Goal: Check status: Check status

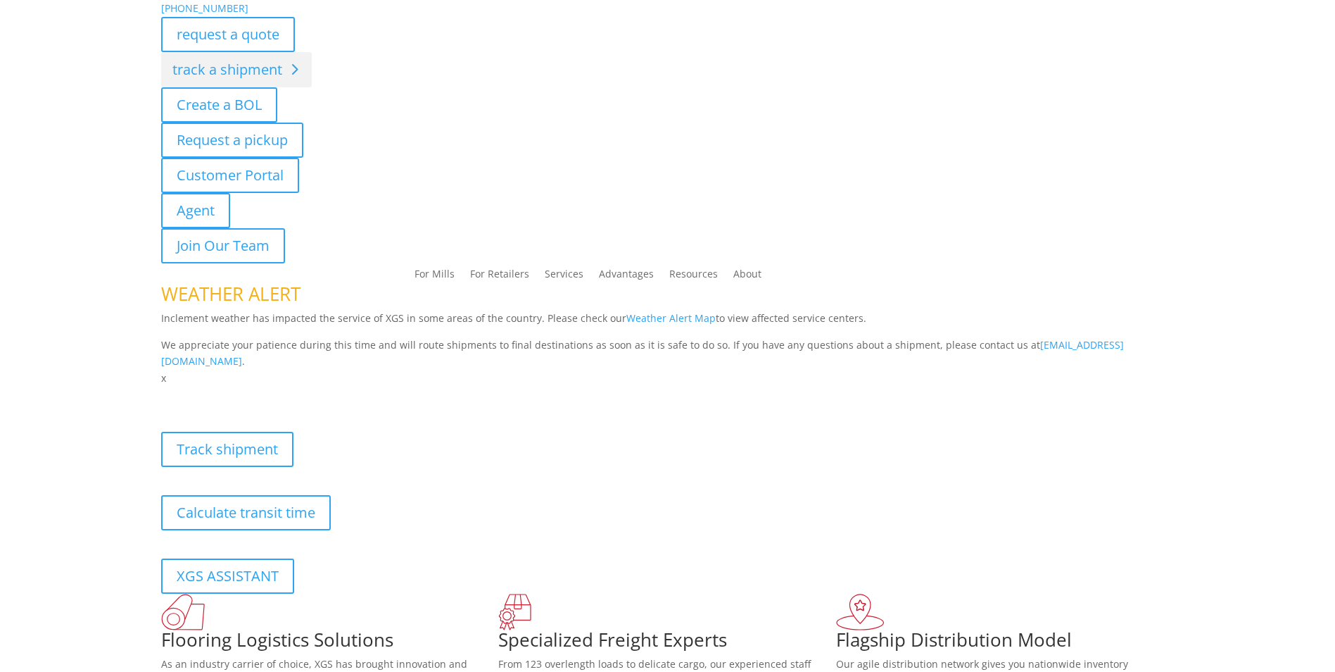
click at [252, 68] on link "track a shipment" at bounding box center [236, 69] width 151 height 35
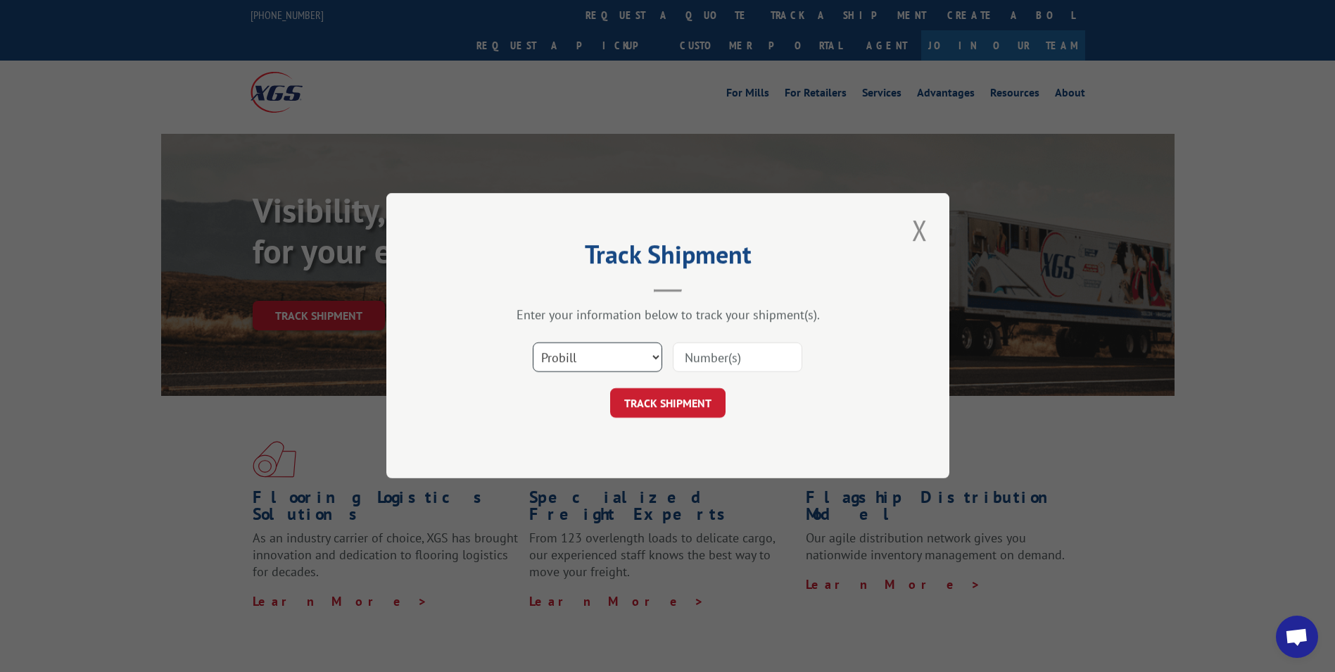
click at [654, 355] on select "Select category... Probill BOL PO" at bounding box center [598, 358] width 130 height 30
select select "bol"
click at [533, 343] on select "Select category... Probill BOL PO" at bounding box center [598, 358] width 130 height 30
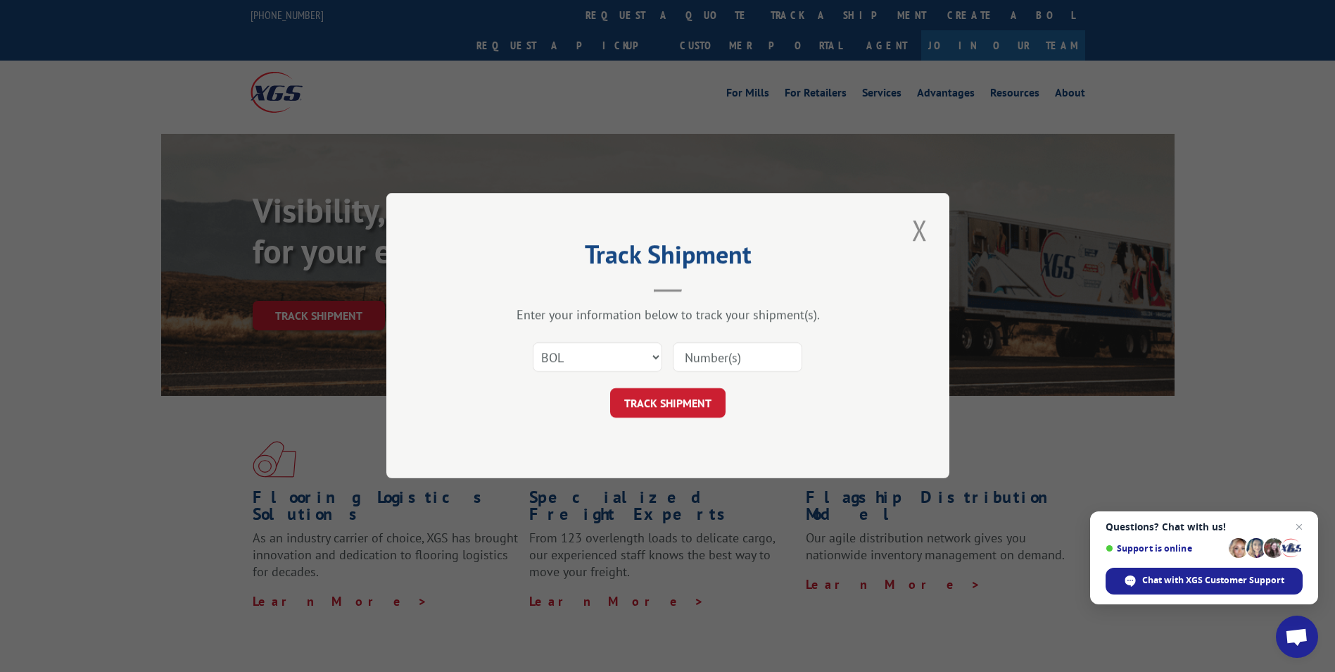
click at [689, 352] on input at bounding box center [738, 358] width 130 height 30
type input "3354509"
click at [679, 405] on button "TRACK SHIPMENT" at bounding box center [667, 404] width 115 height 30
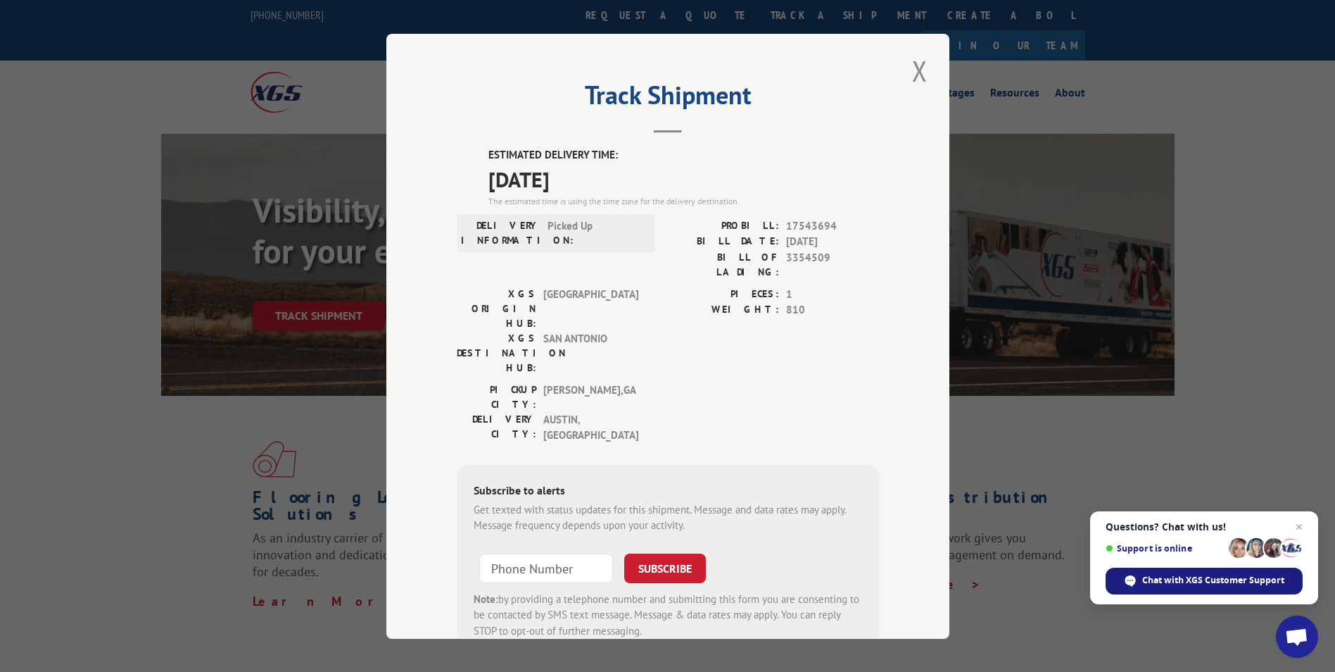
click at [1207, 581] on span "Chat with XGS Customer Support" at bounding box center [1213, 580] width 142 height 13
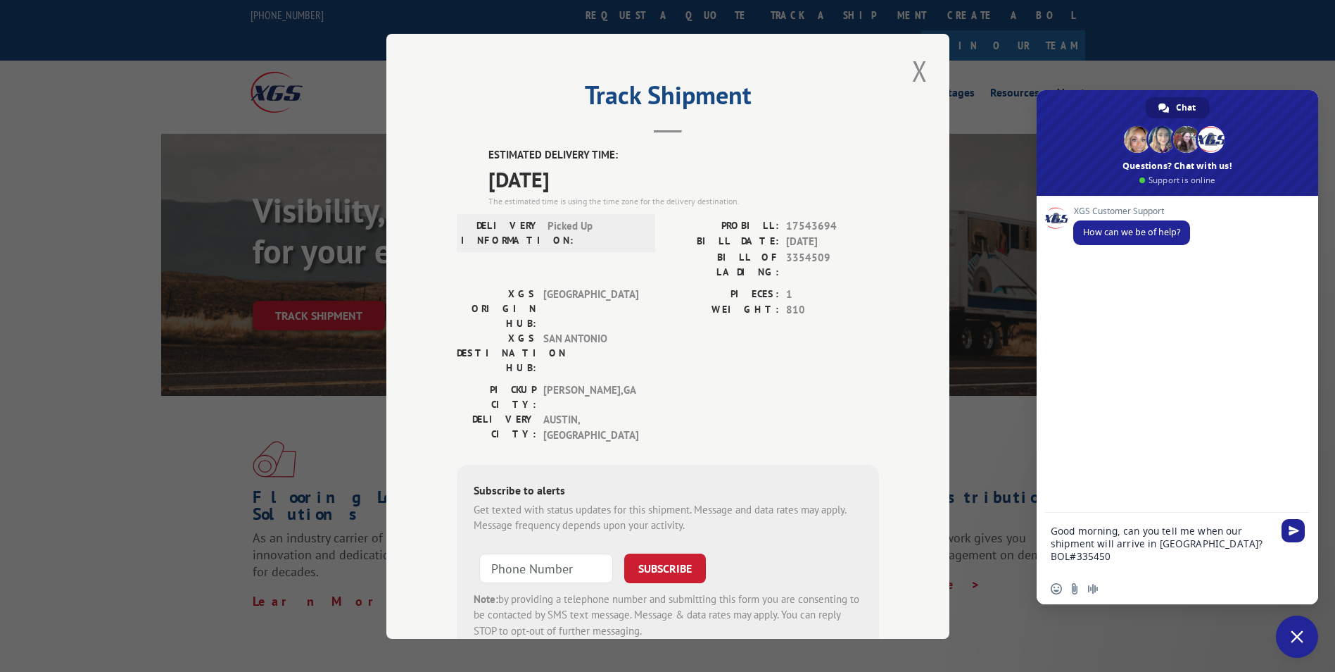
type textarea "Good morning, can you tell me when our shipment will arrive in [GEOGRAPHIC_DATA…"
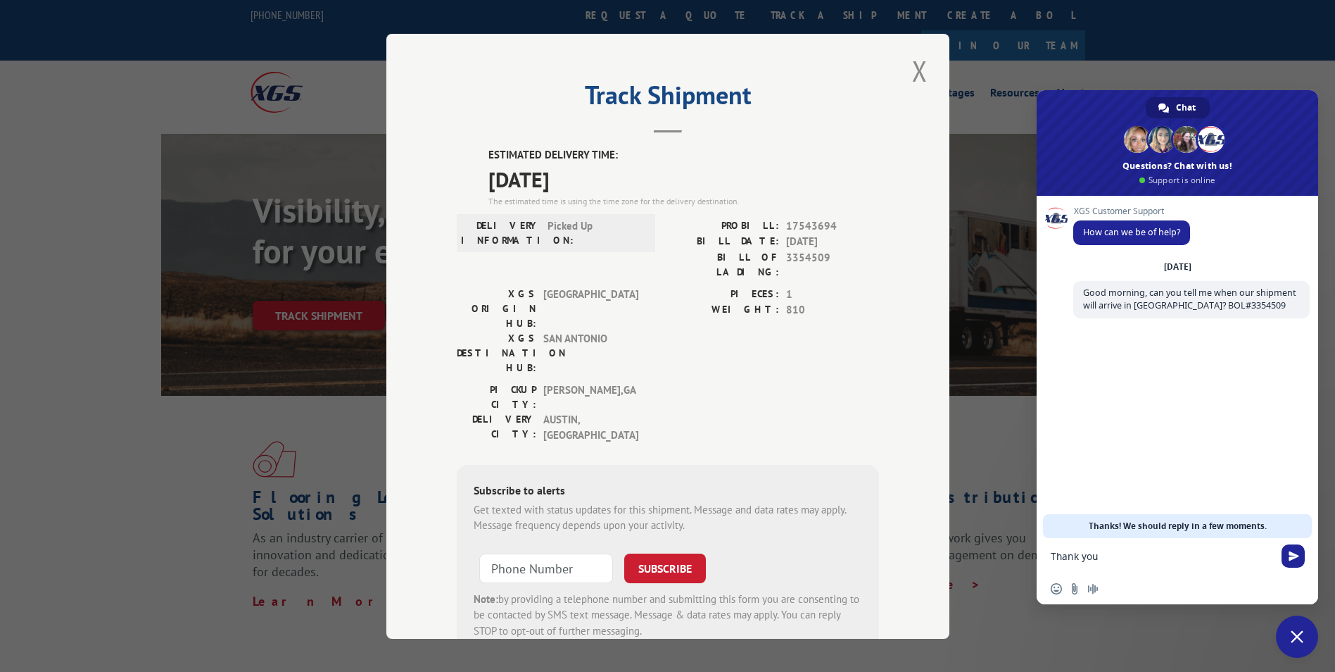
type textarea "Thank you"
click at [1292, 541] on div "Thank you" at bounding box center [1178, 555] width 282 height 35
click at [1291, 555] on span "Send" at bounding box center [1294, 555] width 11 height 11
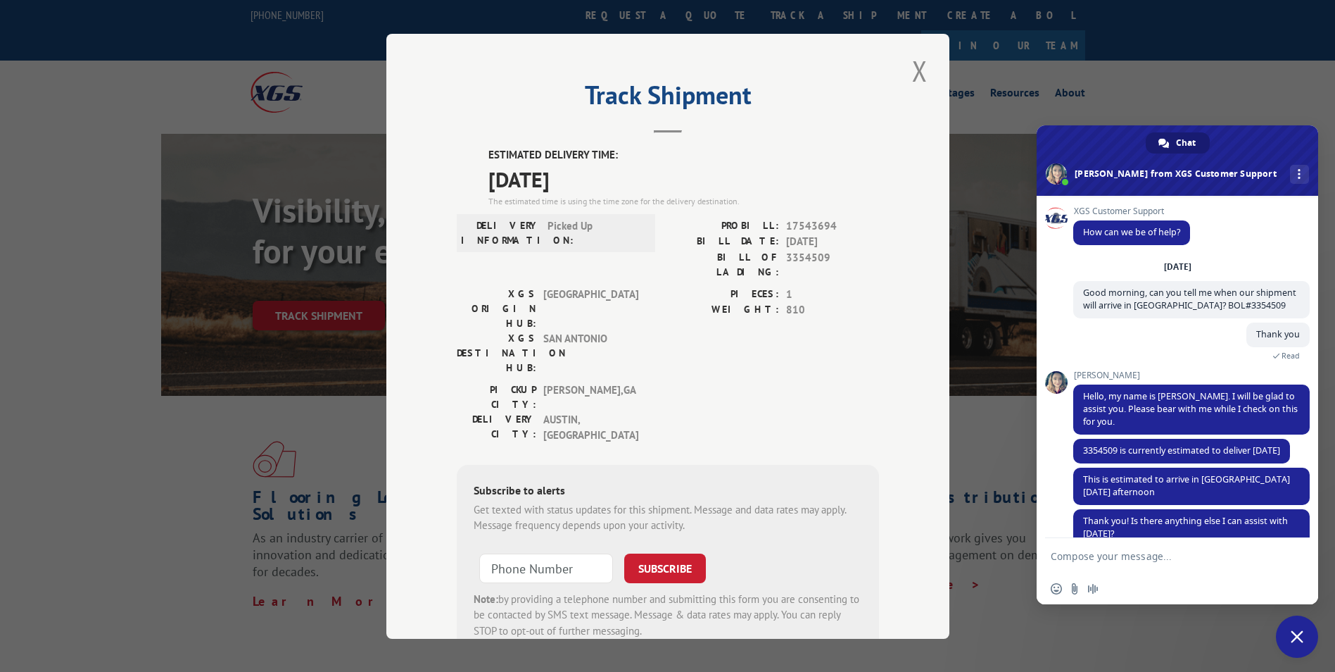
scroll to position [37, 0]
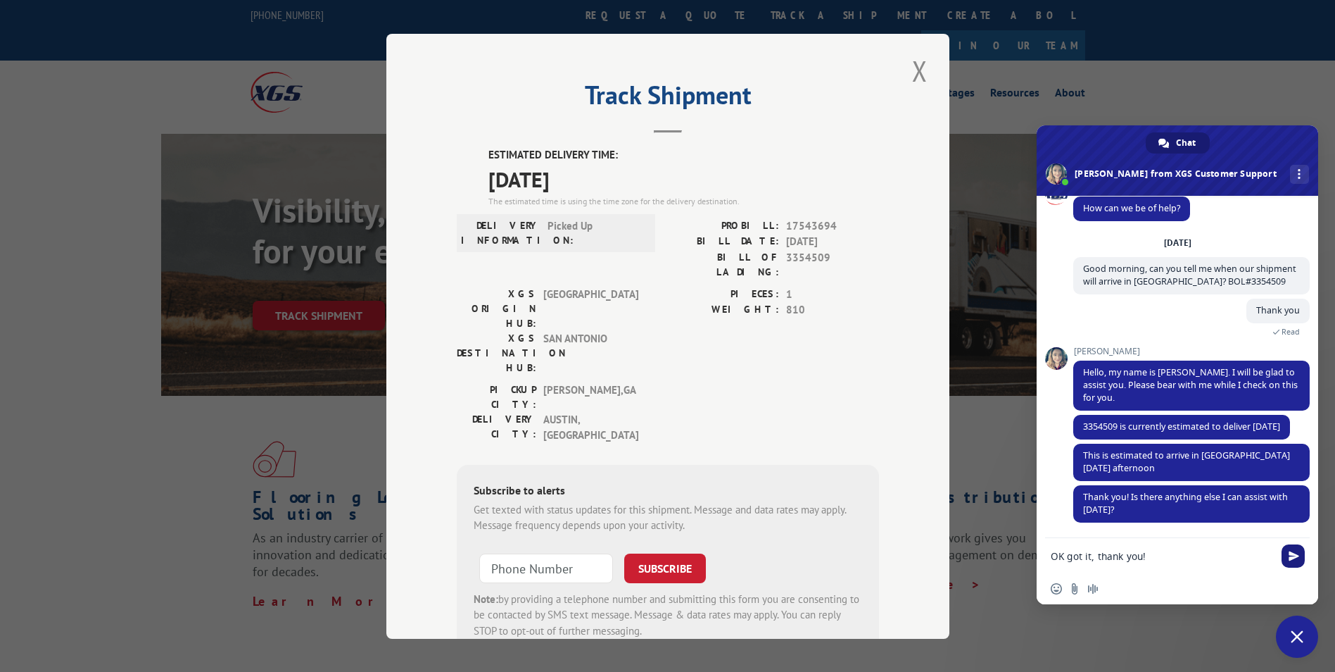
type textarea "OK got it, thank you!"
click at [1289, 552] on span "Send" at bounding box center [1294, 555] width 11 height 11
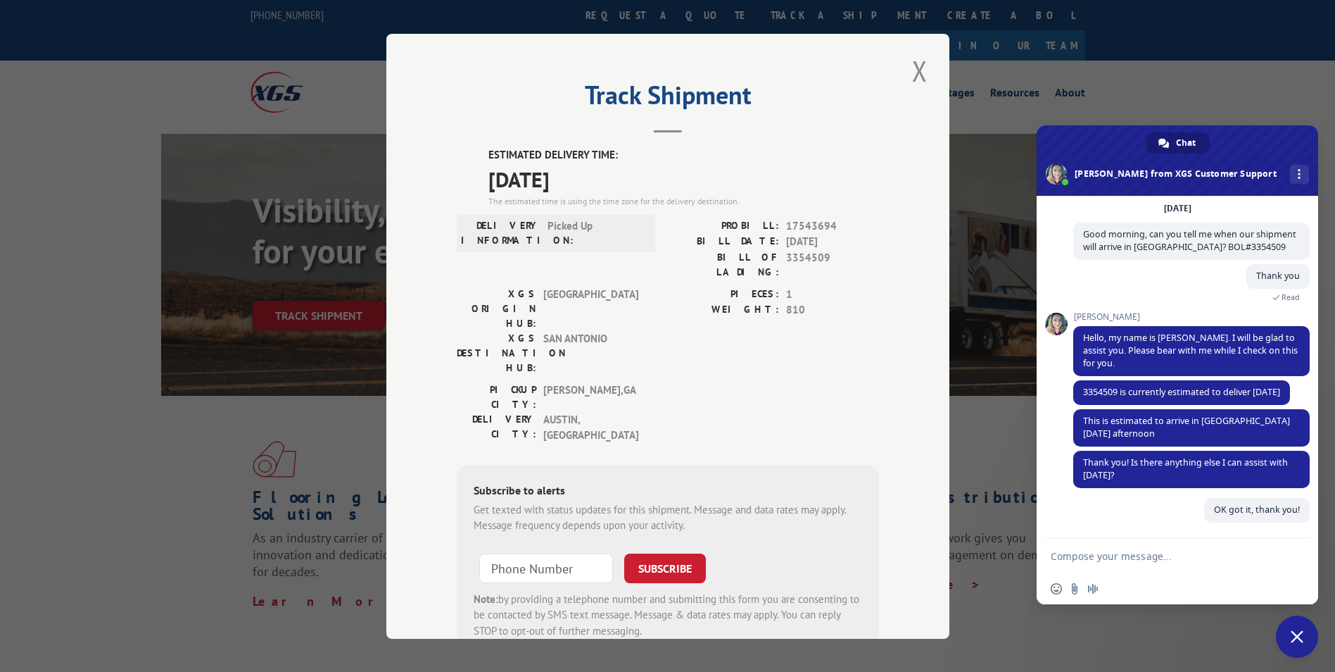
scroll to position [71, 0]
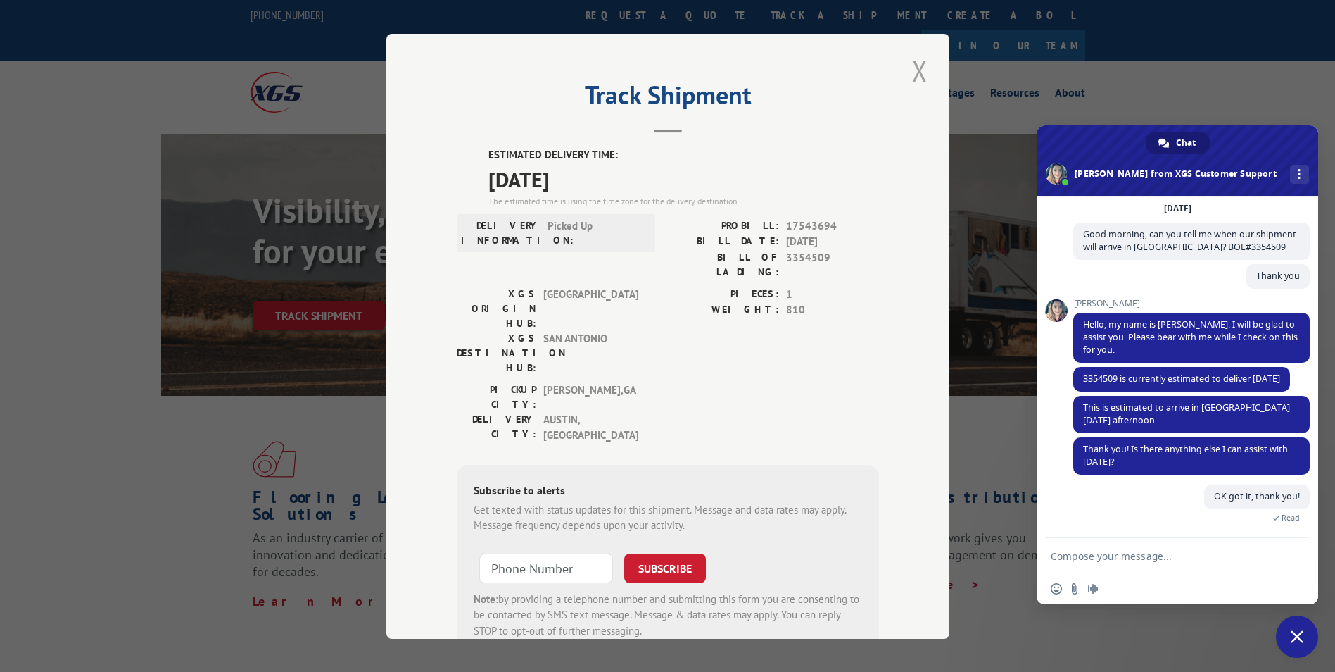
click at [916, 74] on button "Close modal" at bounding box center [920, 70] width 24 height 39
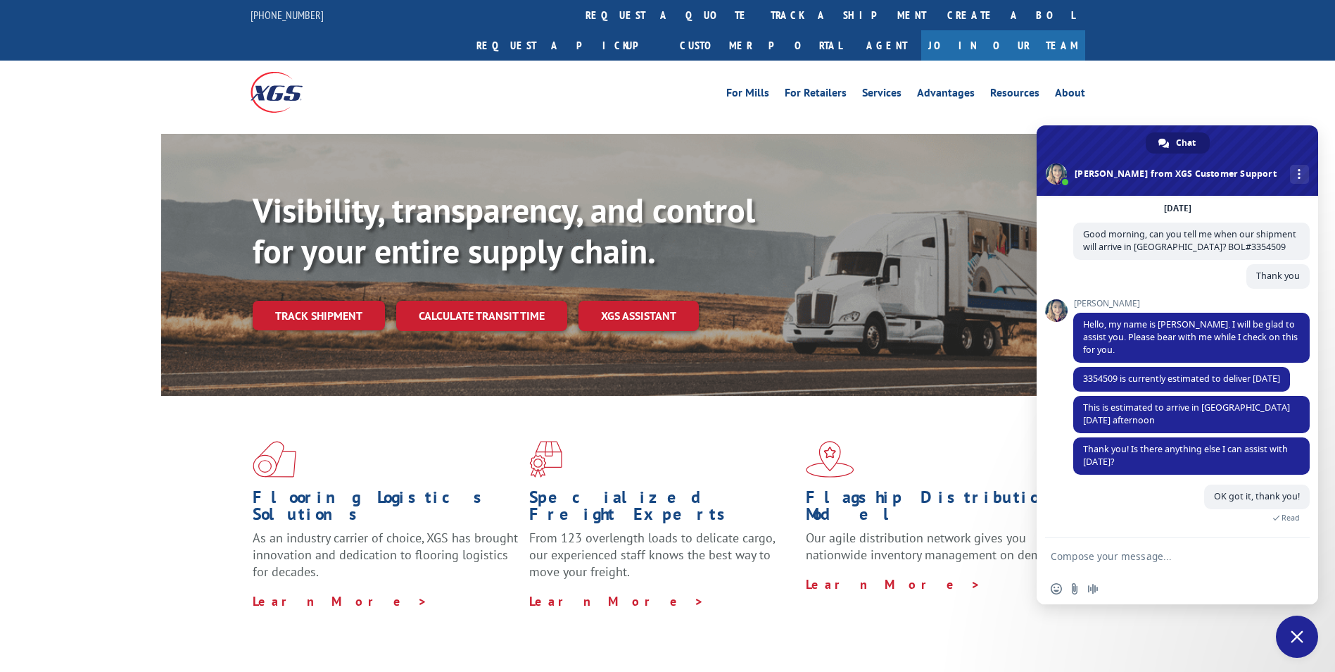
click at [1291, 631] on span "Close chat" at bounding box center [1297, 636] width 13 height 13
